Goal: Task Accomplishment & Management: Use online tool/utility

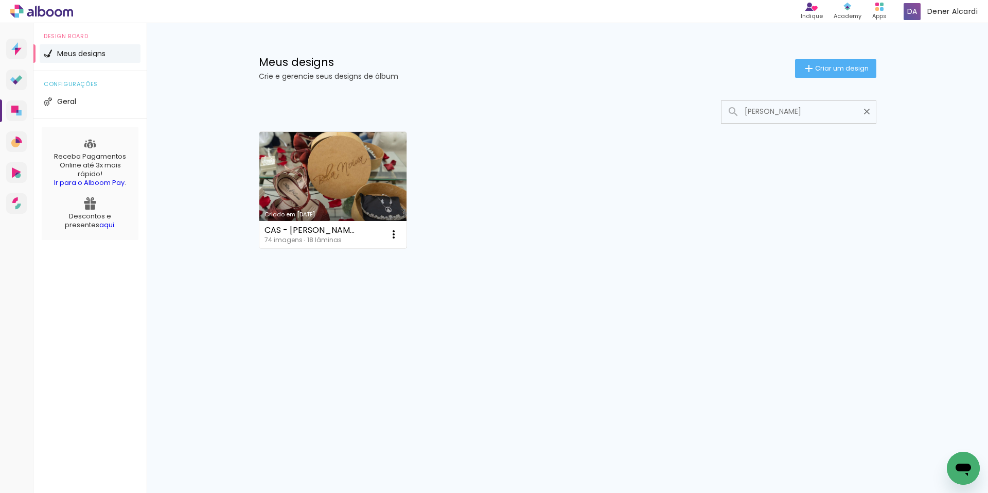
type input "[PERSON_NAME]"
type paper-input "[PERSON_NAME]"
click at [338, 199] on link "Criado em [DATE]" at bounding box center [333, 190] width 148 height 116
